Goal: Task Accomplishment & Management: Use online tool/utility

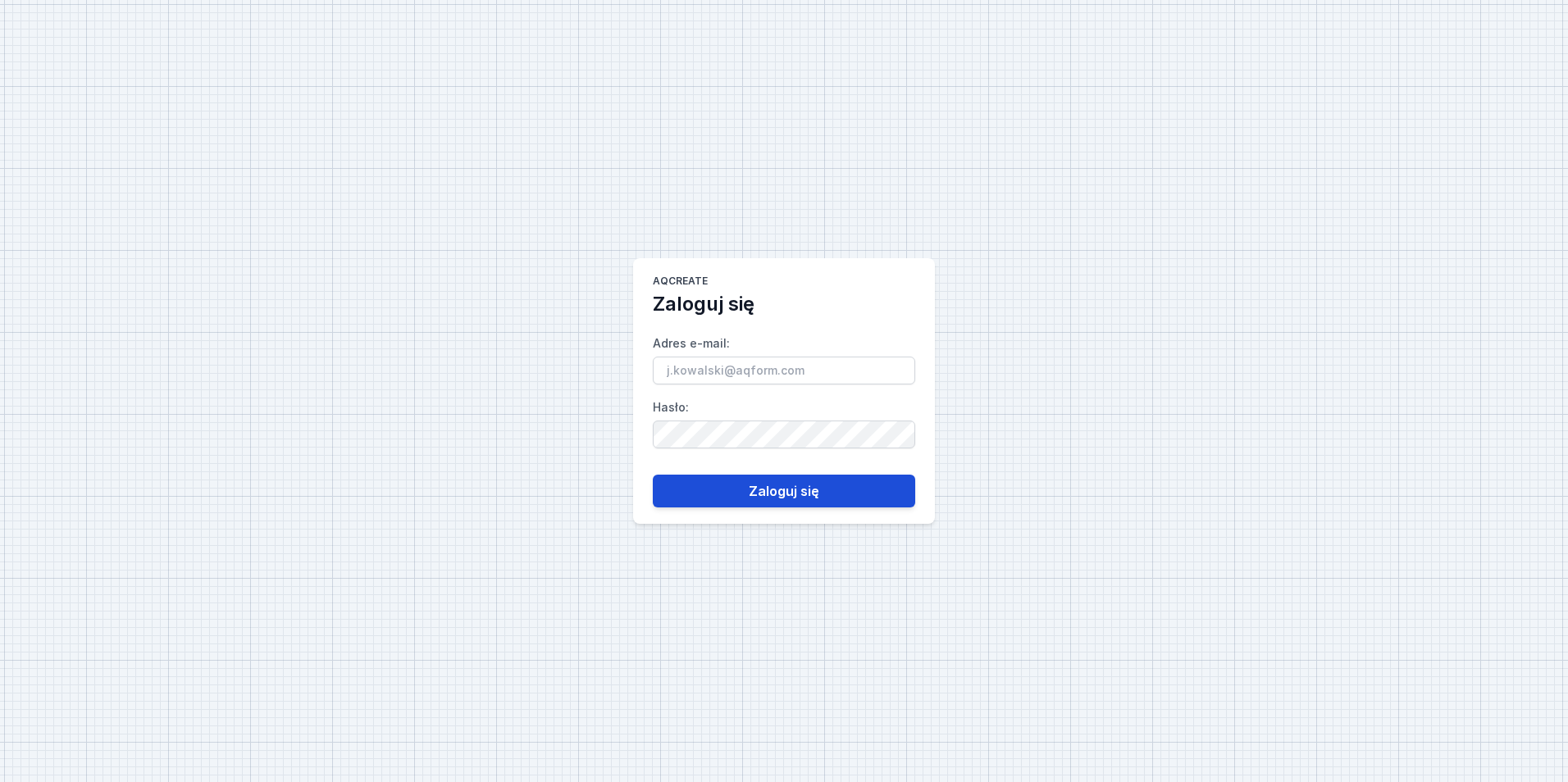
type input "[PERSON_NAME][EMAIL_ADDRESS][DOMAIN_NAME]"
click at [737, 480] on button "Zaloguj się" at bounding box center [784, 491] width 262 height 33
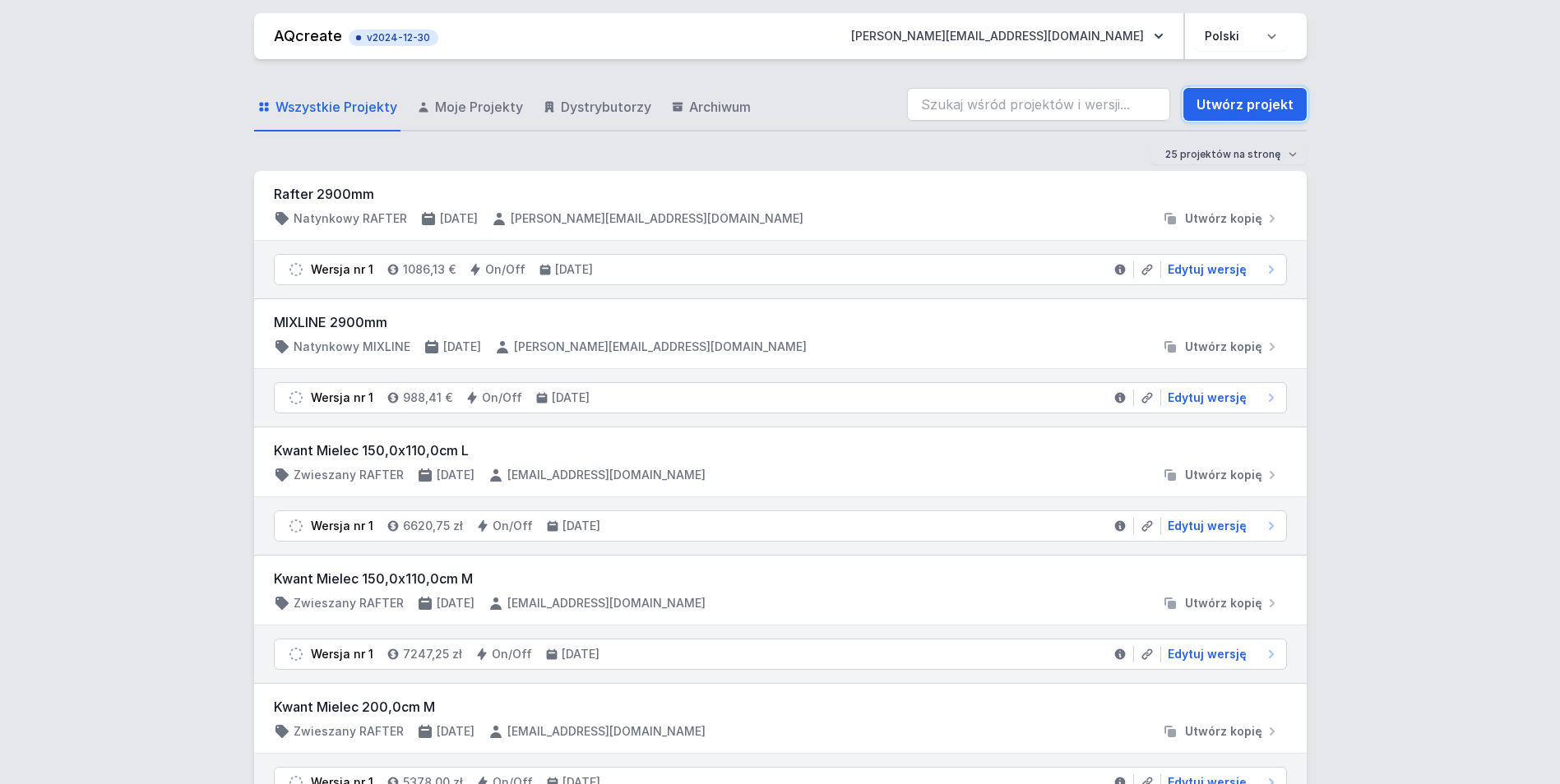
drag, startPoint x: 1265, startPoint y: 112, endPoint x: 779, endPoint y: 91, distance: 486.5
click at [1266, 112] on link "Utwórz projekt" at bounding box center [1244, 104] width 123 height 33
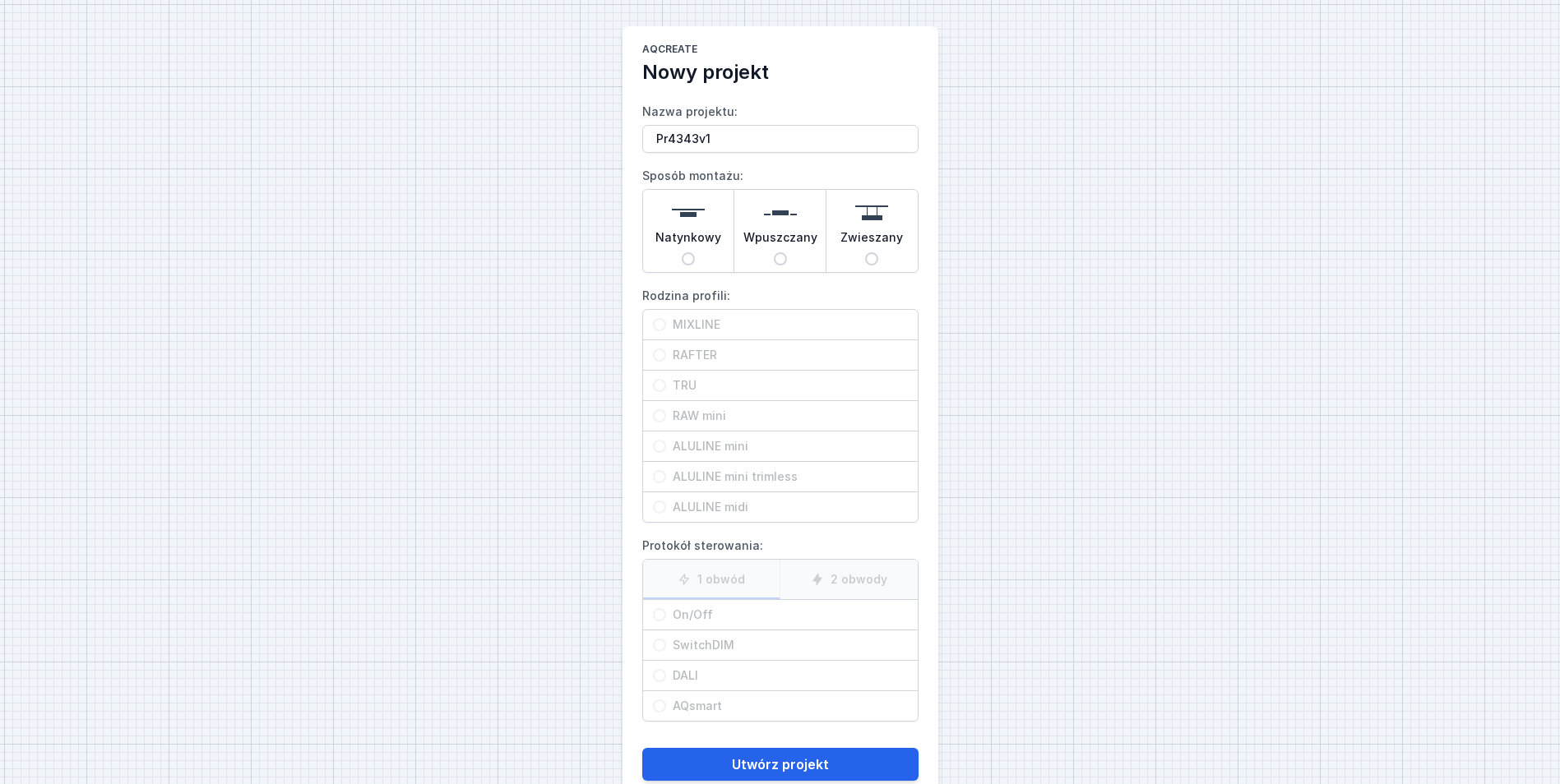
type input "Pr4343v1"
click at [684, 240] on span "Natynkowy" at bounding box center [688, 240] width 65 height 23
click at [684, 253] on input "Natynkowy" at bounding box center [688, 259] width 13 height 13
radio input "true"
click at [696, 391] on span "TRU" at bounding box center [787, 386] width 242 height 17
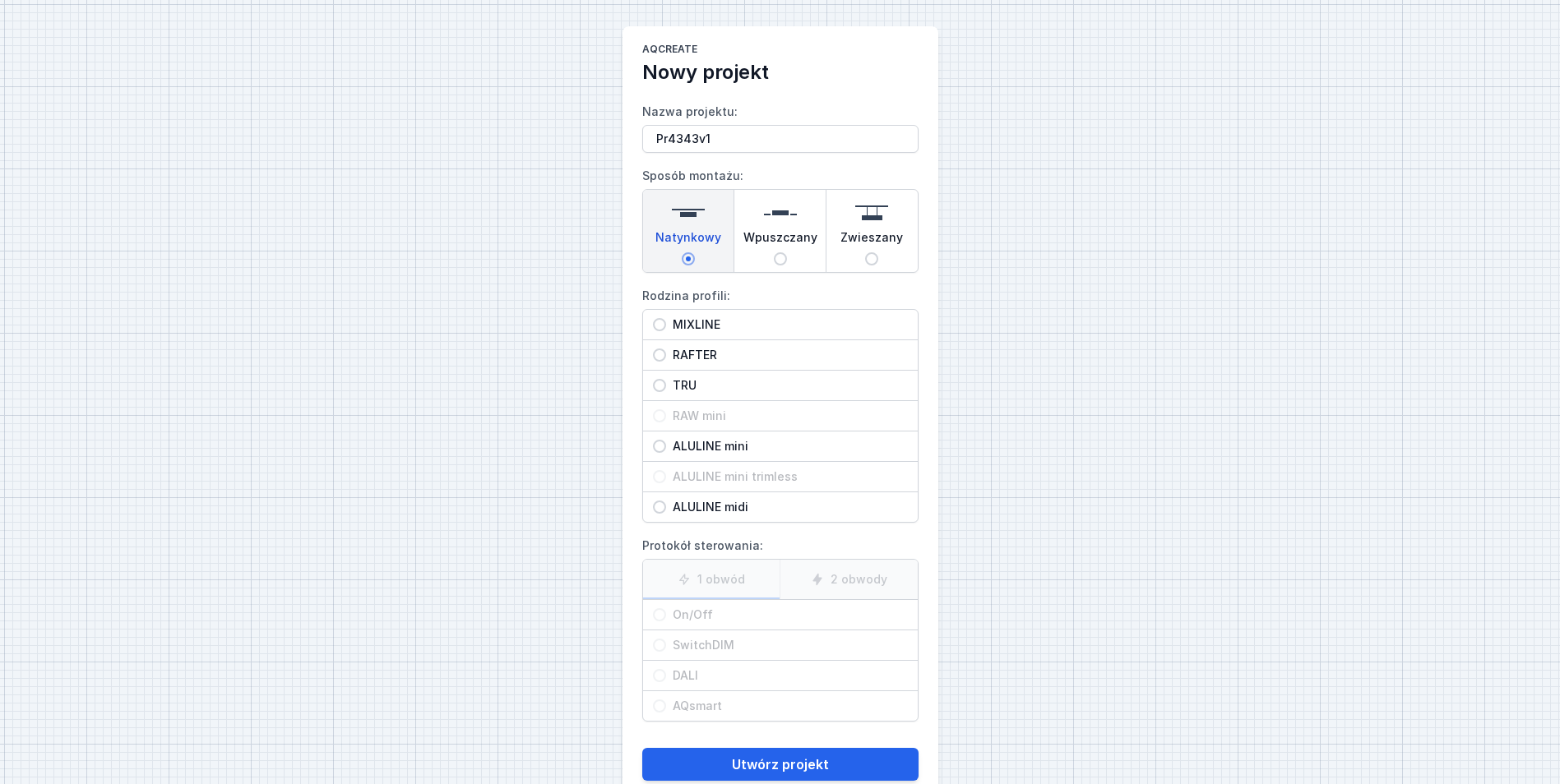
click at [666, 391] on input "TRU" at bounding box center [660, 385] width 13 height 13
radio input "true"
click at [720, 619] on span "On/Off" at bounding box center [787, 615] width 242 height 17
click at [666, 619] on input "On/Off" at bounding box center [660, 615] width 13 height 13
radio input "true"
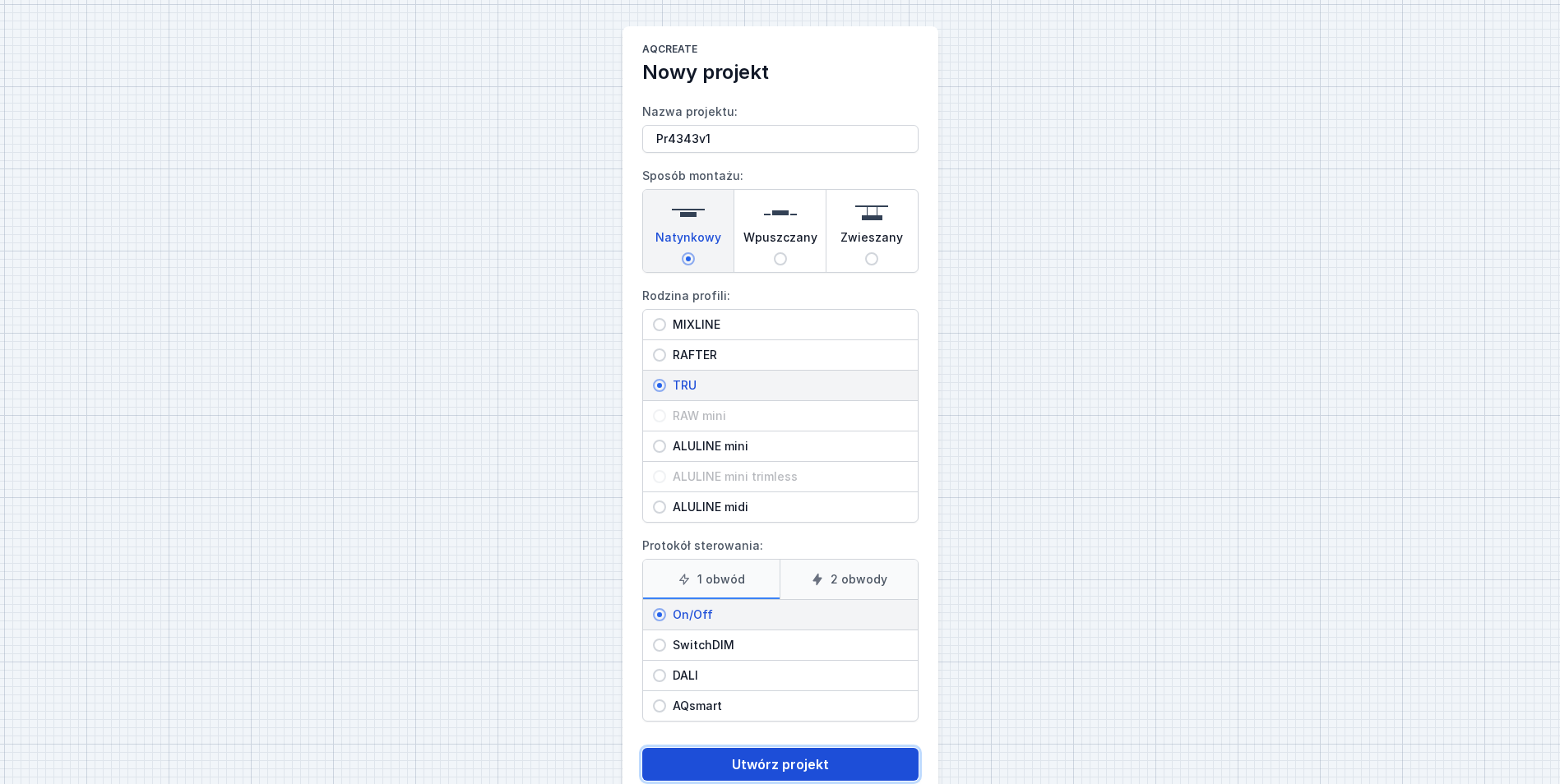
click at [791, 760] on button "Utwórz projekt" at bounding box center [780, 764] width 276 height 33
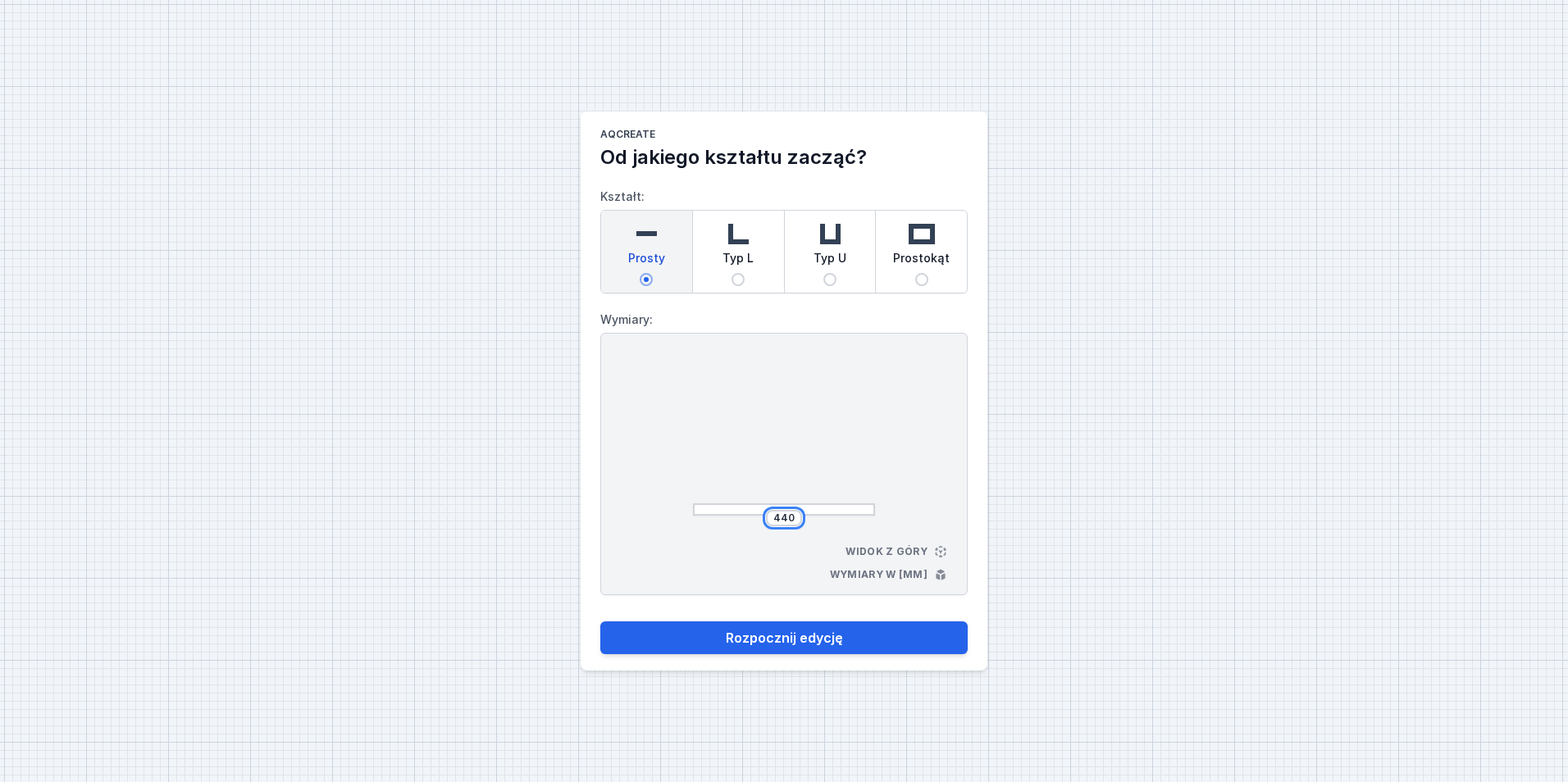
click at [791, 515] on input "440" at bounding box center [784, 518] width 26 height 13
click at [691, 397] on div "2262 Widok z góry Wymiary w [mm]" at bounding box center [784, 464] width 368 height 262
drag, startPoint x: 778, startPoint y: 517, endPoint x: 837, endPoint y: 517, distance: 59.0
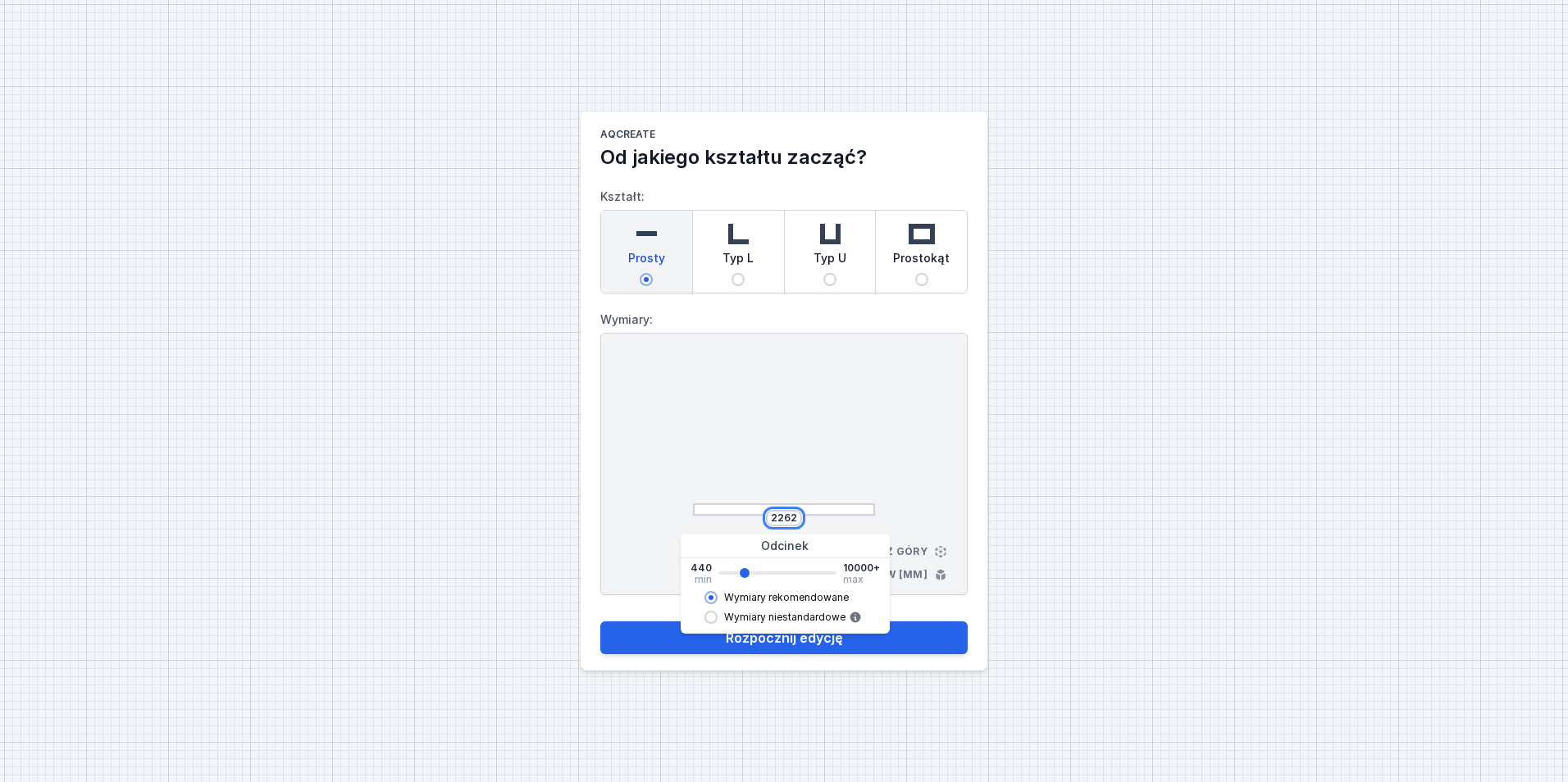
click at [837, 517] on div "2262" at bounding box center [784, 518] width 182 height 17
type input "25"
type input "2260"
type input "252"
type input "2260"
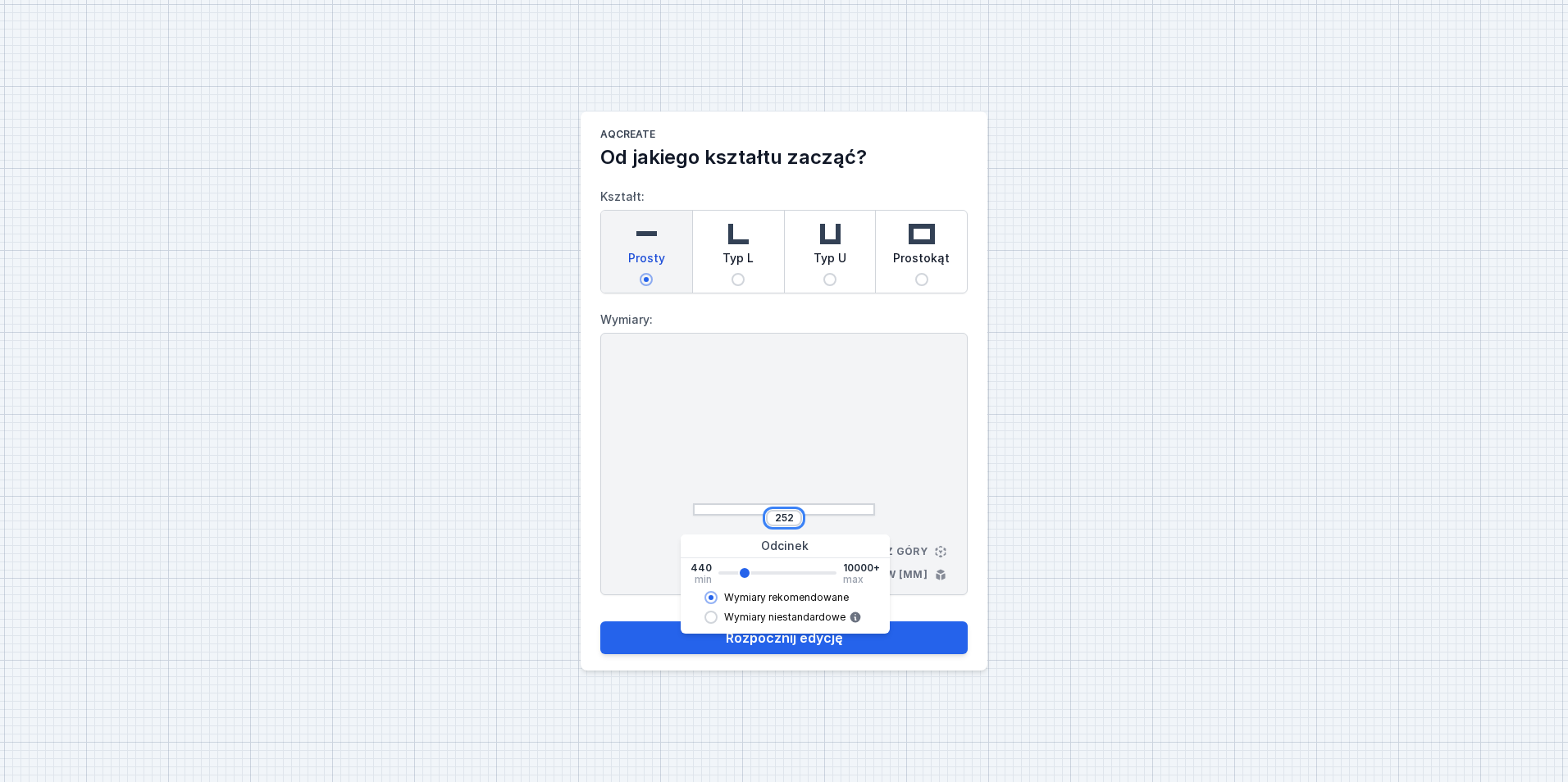
type input "2523"
type input "2260"
type input "2542"
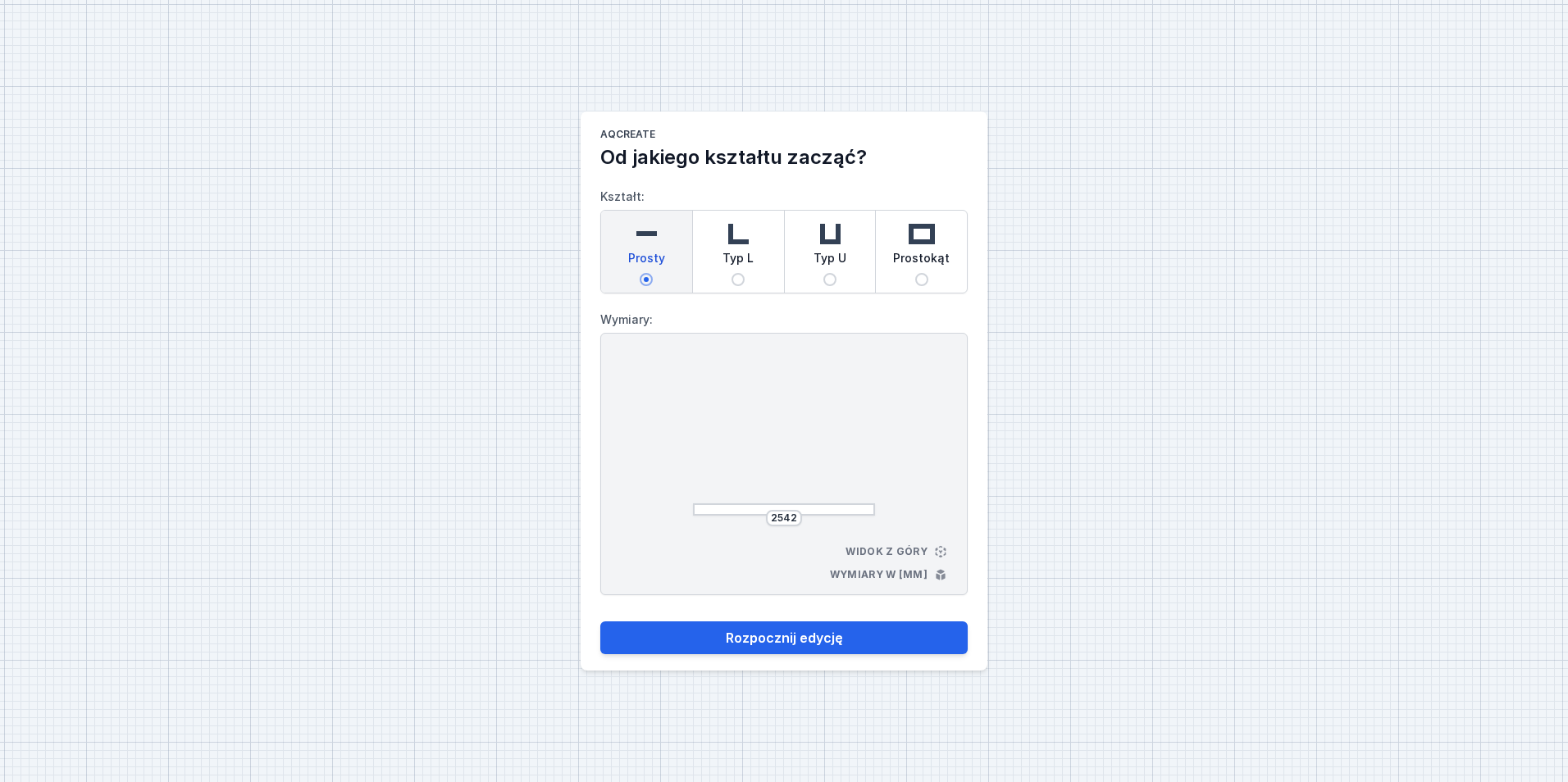
click at [813, 415] on div at bounding box center [784, 438] width 182 height 156
click at [833, 641] on button "Rozpocznij edycję" at bounding box center [784, 637] width 368 height 33
select select "M"
select select "3000"
select select "opal"
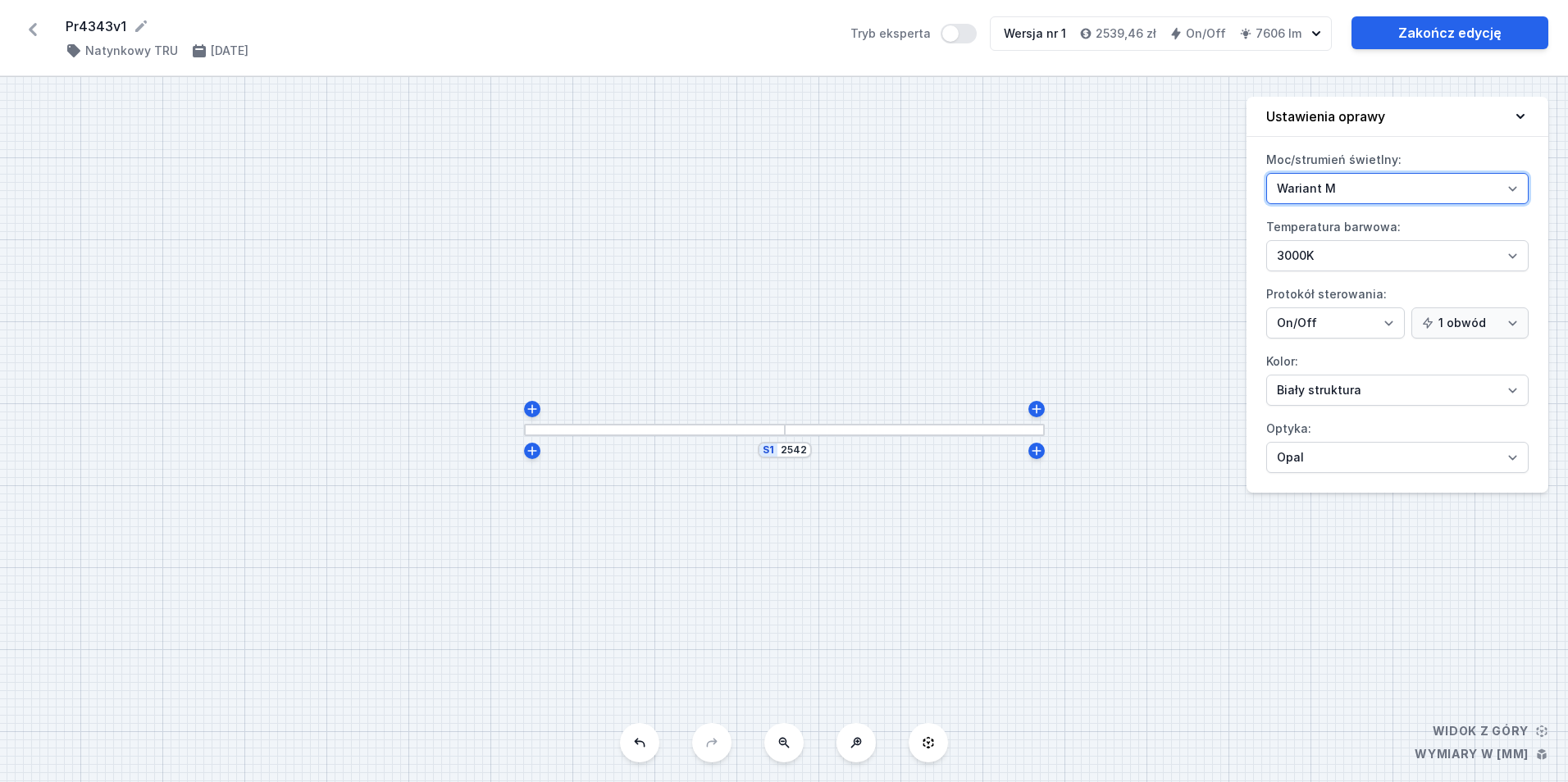
click at [1411, 188] on select "Wariant L Wariant M" at bounding box center [1397, 188] width 262 height 31
select select "L"
click at [1266, 173] on select "Wariant L Wariant M" at bounding box center [1397, 188] width 262 height 31
click at [1431, 27] on link "Zakończ edycję" at bounding box center [1450, 33] width 197 height 33
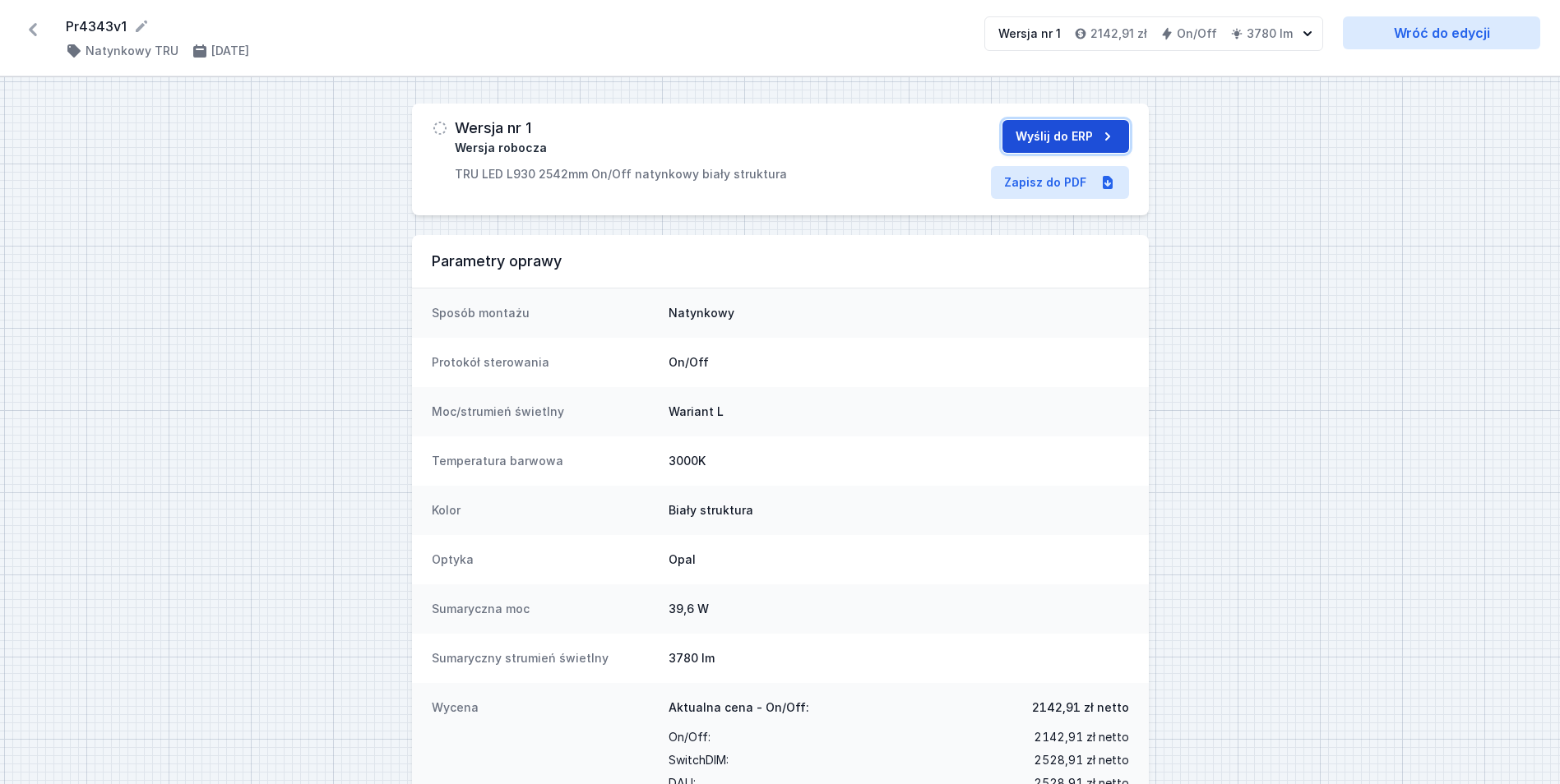
click at [1025, 131] on button "Wyślij do ERP" at bounding box center [1065, 136] width 127 height 33
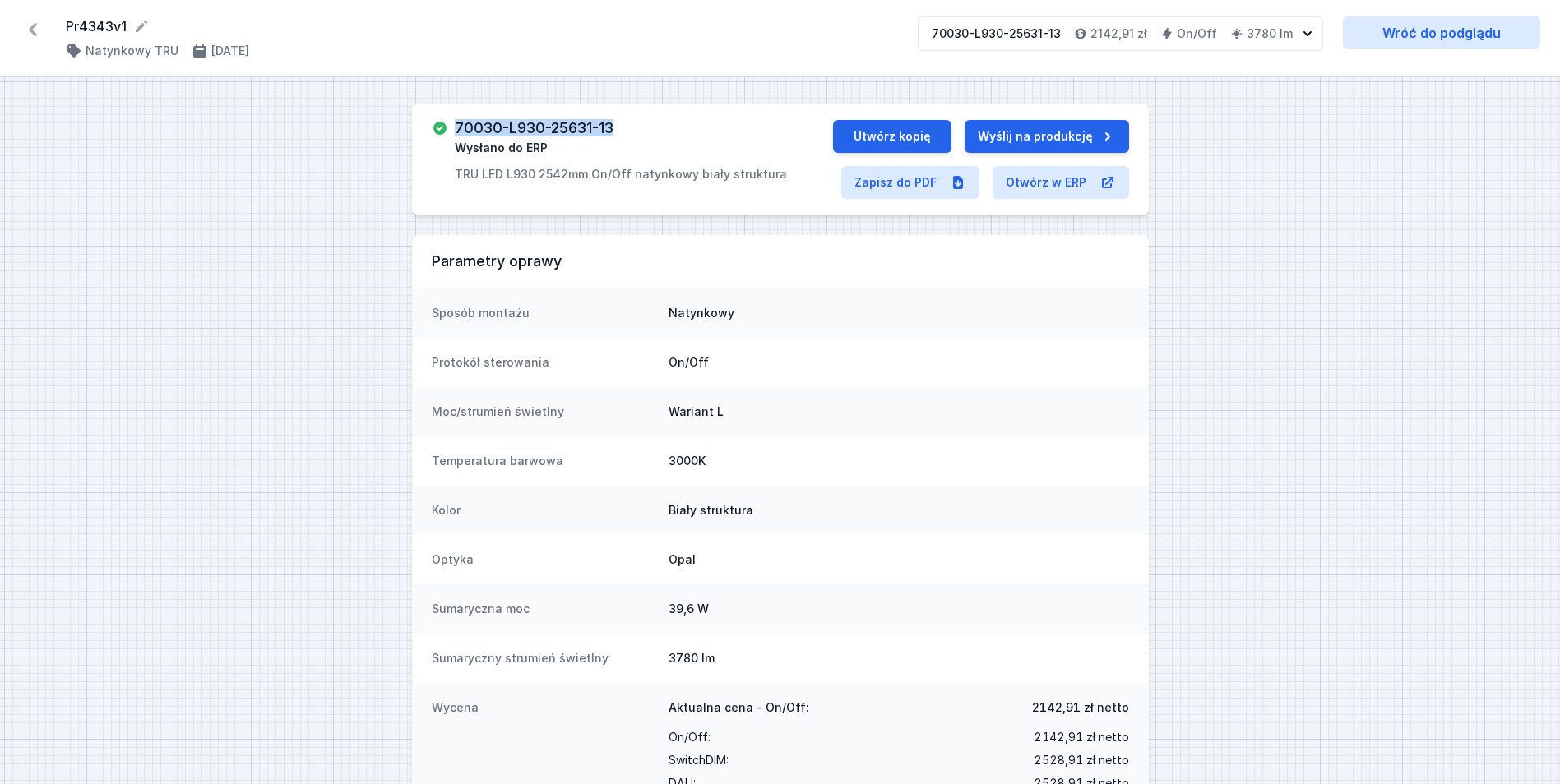
drag, startPoint x: 613, startPoint y: 131, endPoint x: 454, endPoint y: 127, distance: 159.1
click at [455, 127] on h3 "70030-L930-25631-13" at bounding box center [534, 128] width 159 height 17
copy h3 "70030-L930-25631-13"
